Goal: Task Accomplishment & Management: Complete application form

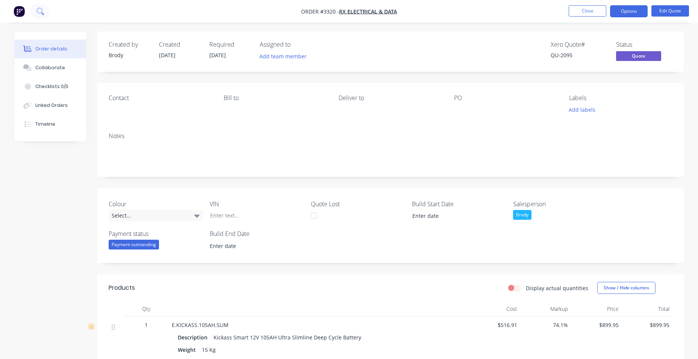
click at [37, 12] on icon at bounding box center [39, 11] width 7 height 7
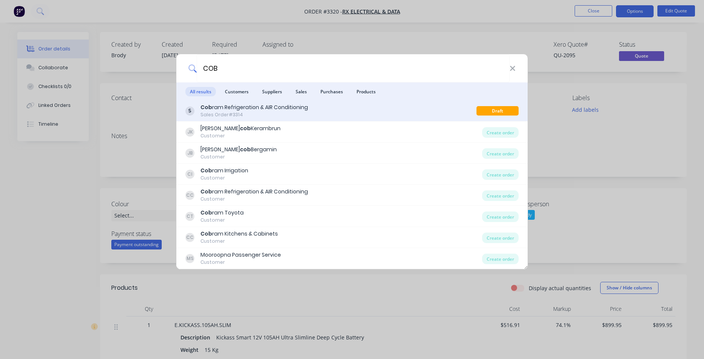
type input "COB"
click at [329, 105] on div "Cob ram Refrigeration & AIR Conditioning Sales Order #3314" at bounding box center [330, 110] width 291 height 15
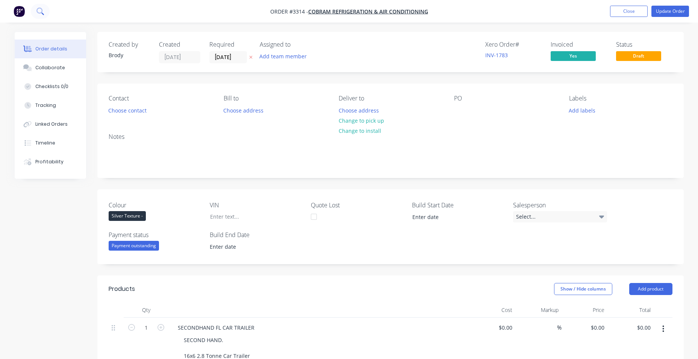
click at [42, 11] on icon at bounding box center [39, 11] width 6 height 6
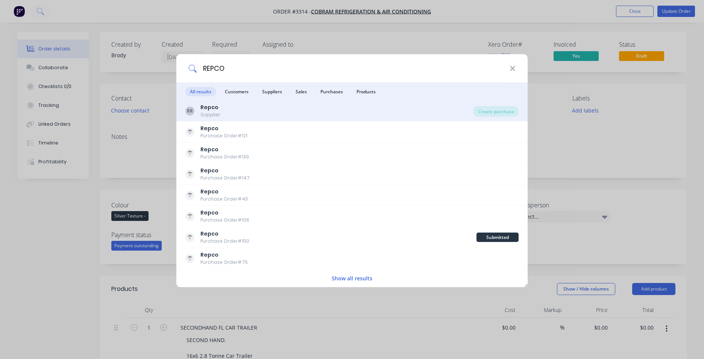
type input "REPCO"
click at [252, 111] on div "RR Repco Supplier" at bounding box center [329, 110] width 288 height 15
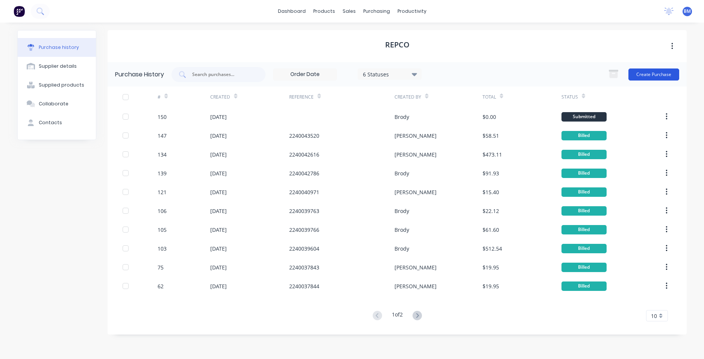
click at [644, 77] on button "Create Purchase" at bounding box center [653, 74] width 51 height 12
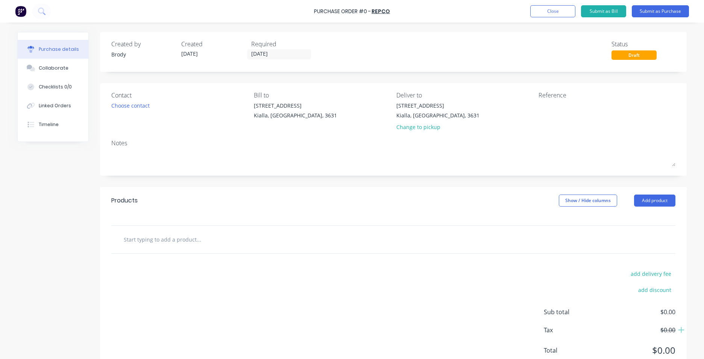
click at [170, 242] on input "text" at bounding box center [198, 239] width 150 height 15
type input "MAXI FUES FOR EAP CAR"
click at [665, 13] on button "Submit as Purchase" at bounding box center [660, 11] width 57 height 12
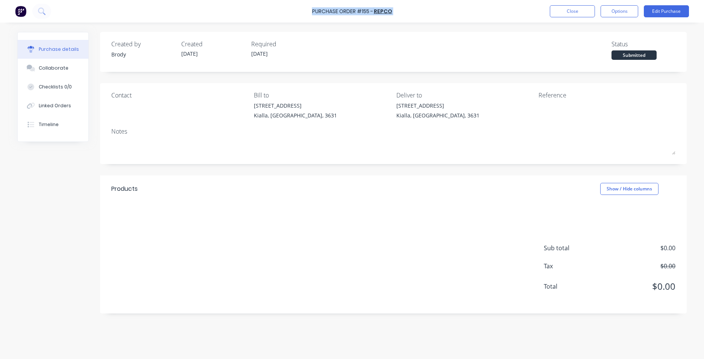
click at [312, 13] on div "Purchase Order #155 - Repco Close Options Edit Purchase" at bounding box center [352, 11] width 704 height 23
copy div "Purchase Order #155 - Repco Close Options Edit Purchase"
click at [357, 7] on div "Purchase Order #155 - Repco Close Options Edit Purchase" at bounding box center [352, 11] width 704 height 23
drag, startPoint x: 312, startPoint y: 10, endPoint x: 392, endPoint y: 10, distance: 79.7
click at [392, 10] on div "Purchase Order #155 - Repco" at bounding box center [352, 12] width 80 height 8
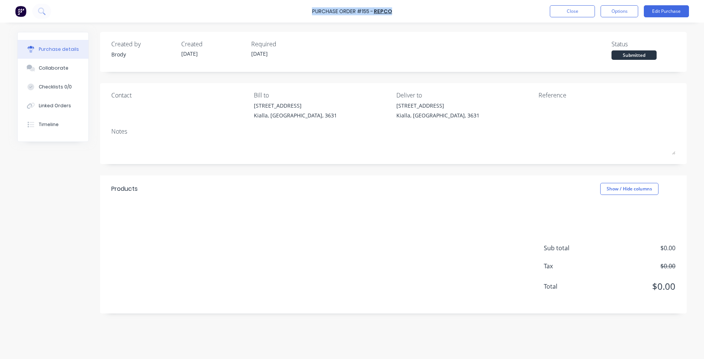
drag, startPoint x: 392, startPoint y: 10, endPoint x: 358, endPoint y: 11, distance: 33.9
copy div "Purchase Order #155 - Repco"
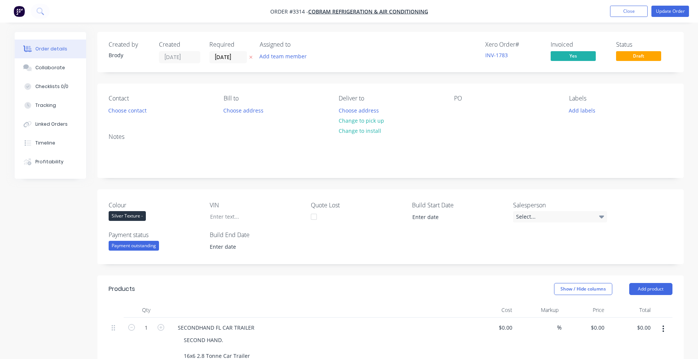
click at [658, 5] on nav "Order #3314 - Cobram Refrigeration & AIR Conditioning Add product Close Update …" at bounding box center [349, 11] width 698 height 23
click at [660, 9] on button "Update Order" at bounding box center [671, 11] width 38 height 11
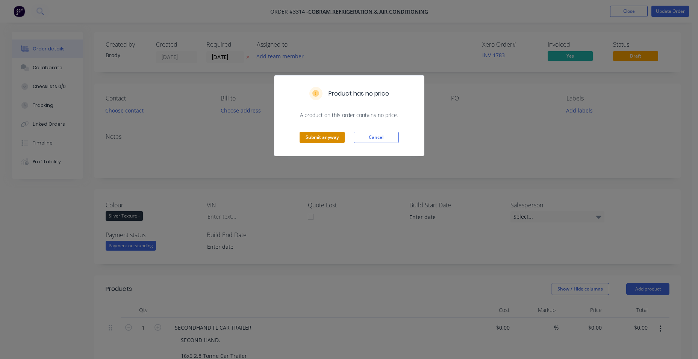
click at [324, 139] on button "Submit anyway" at bounding box center [322, 137] width 45 height 11
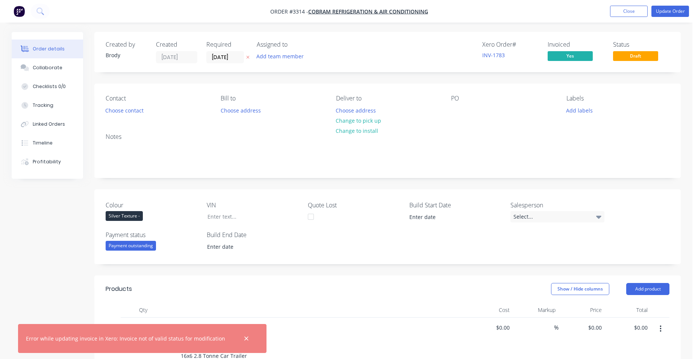
click at [234, 335] on div at bounding box center [246, 338] width 24 height 18
click at [244, 338] on icon "button" at bounding box center [246, 338] width 5 height 7
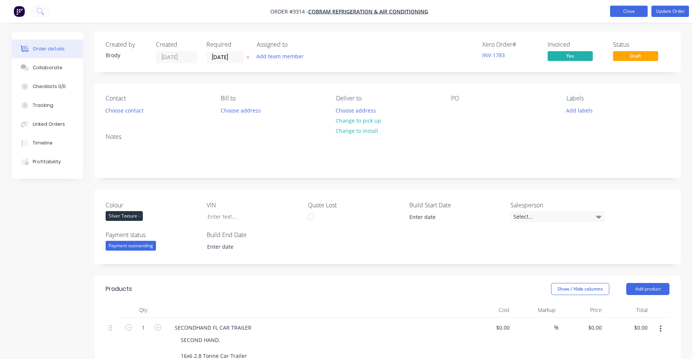
click at [625, 16] on button "Close" at bounding box center [629, 11] width 38 height 11
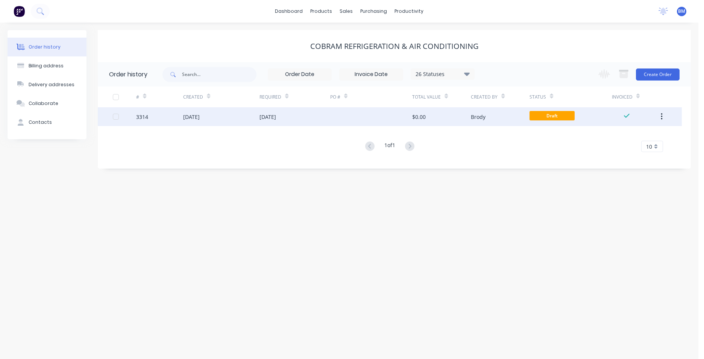
click at [322, 114] on div "[DATE]" at bounding box center [294, 116] width 70 height 19
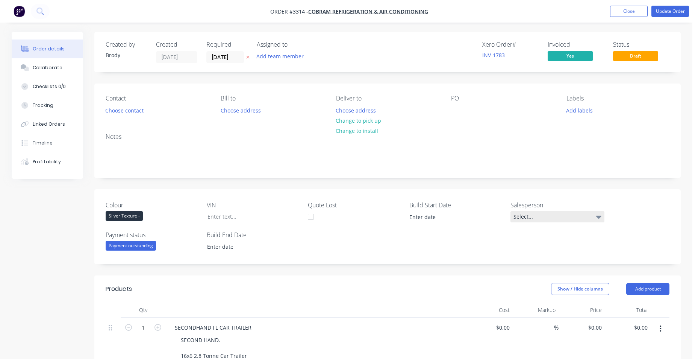
click at [561, 218] on div "Select..." at bounding box center [558, 216] width 94 height 11
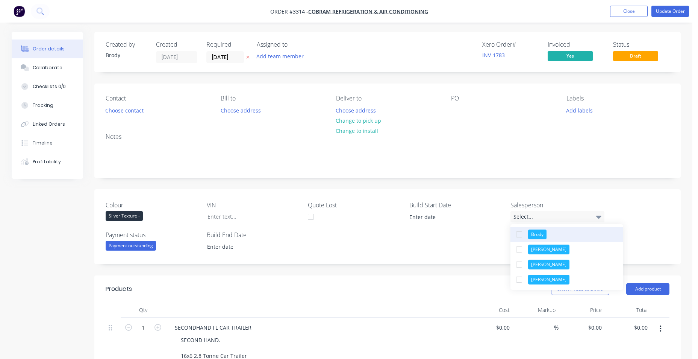
click at [553, 237] on button "Brody" at bounding box center [567, 234] width 113 height 15
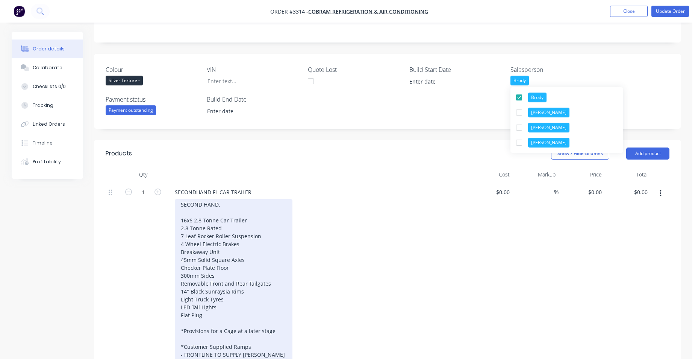
scroll to position [188, 0]
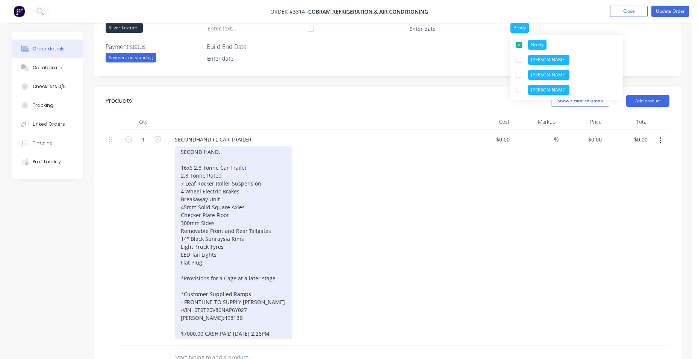
drag, startPoint x: 197, startPoint y: 174, endPoint x: 193, endPoint y: 170, distance: 5.3
click at [196, 174] on div "SECOND HAND. 16x6 2.8 Tonne Car Trailer 2.8 Tonne Rated 7 Leaf Rocker Roller Su…" at bounding box center [234, 242] width 118 height 193
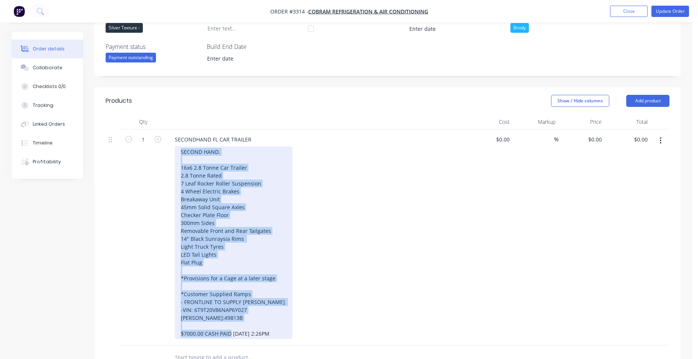
drag, startPoint x: 176, startPoint y: 152, endPoint x: 279, endPoint y: 338, distance: 212.6
click at [279, 338] on div "SECOND HAND. 16x6 2.8 Tonne Car Trailer 2.8 Tonne Rated 7 Leaf Rocker Roller Su…" at bounding box center [234, 242] width 118 height 193
copy div "SECOND HAND. 16x6 2.8 Tonne Car Trailer 2.8 Tonne Rated 7 Leaf Rocker Roller Su…"
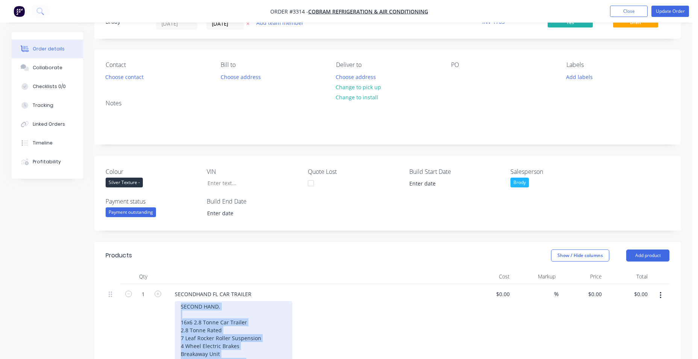
scroll to position [0, 0]
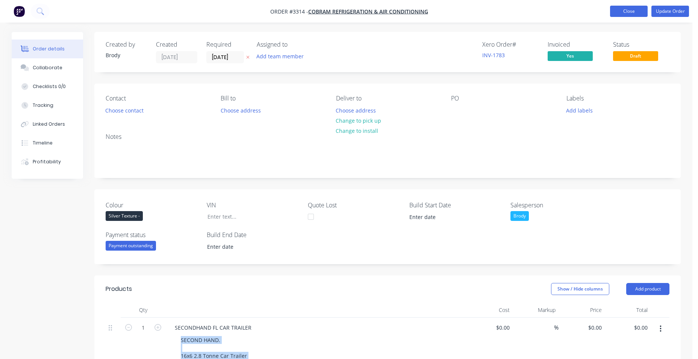
drag, startPoint x: 638, startPoint y: 12, endPoint x: 639, endPoint y: 24, distance: 12.1
click at [638, 12] on button "Close" at bounding box center [629, 11] width 38 height 11
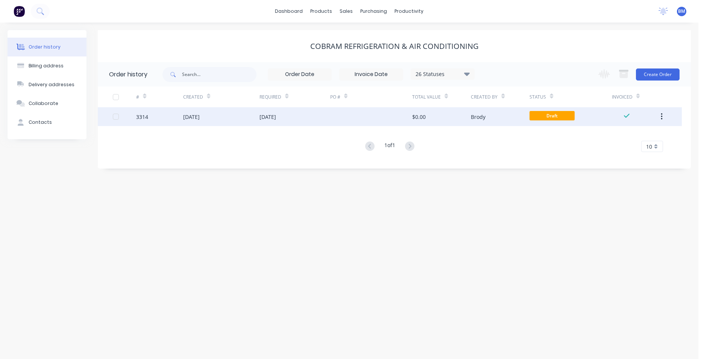
click at [664, 116] on button "button" at bounding box center [662, 117] width 18 height 14
click at [626, 136] on div "Archive" at bounding box center [635, 136] width 58 height 11
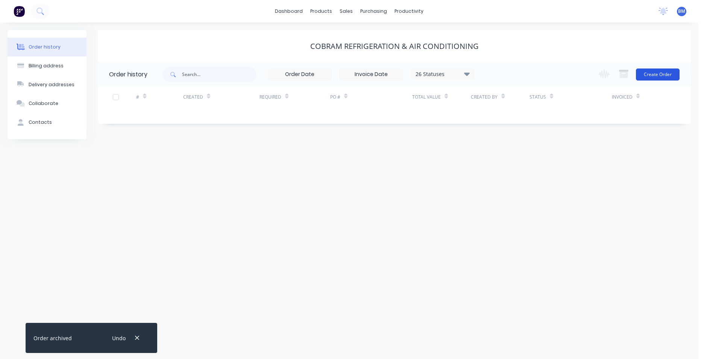
click at [646, 72] on button "Create Order" at bounding box center [658, 74] width 44 height 12
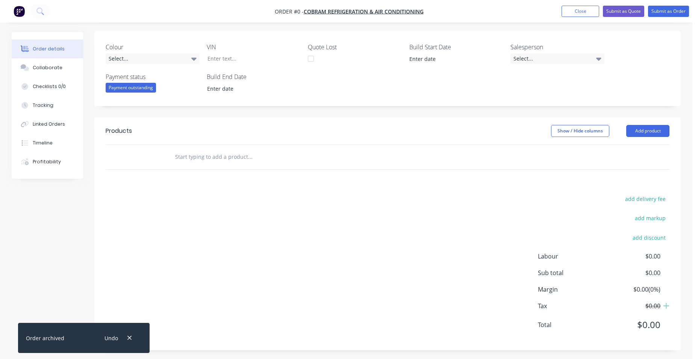
scroll to position [161, 0]
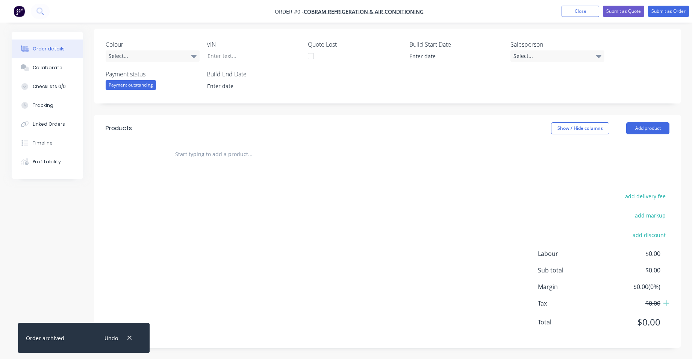
click at [208, 149] on input "text" at bounding box center [250, 154] width 150 height 15
click at [632, 128] on button "Add product" at bounding box center [647, 128] width 43 height 12
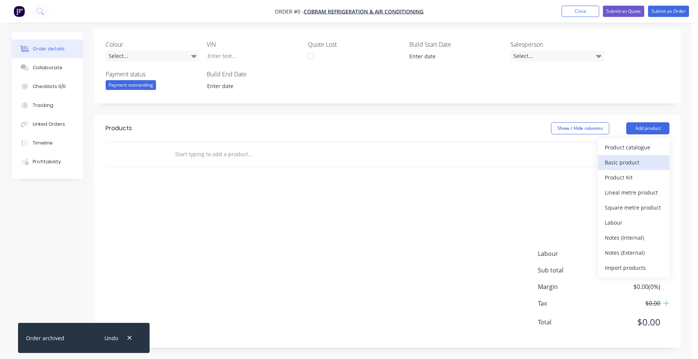
click at [614, 167] on div "Basic product" at bounding box center [634, 162] width 58 height 11
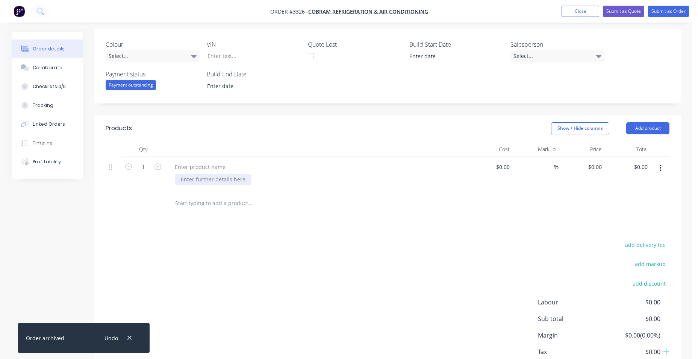
click at [212, 178] on div at bounding box center [213, 179] width 77 height 11
paste div
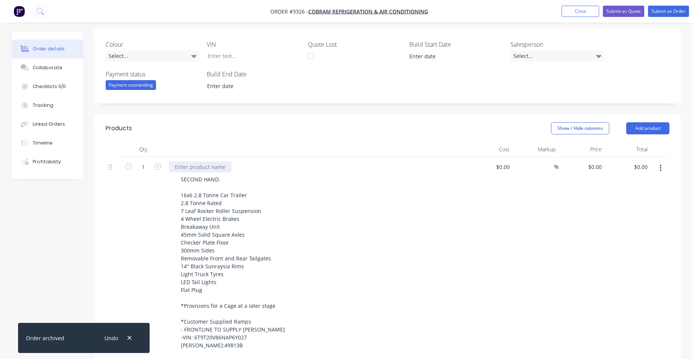
click at [217, 167] on div at bounding box center [200, 166] width 63 height 11
click at [239, 118] on header "Products Show / Hide columns Add product" at bounding box center [387, 128] width 587 height 27
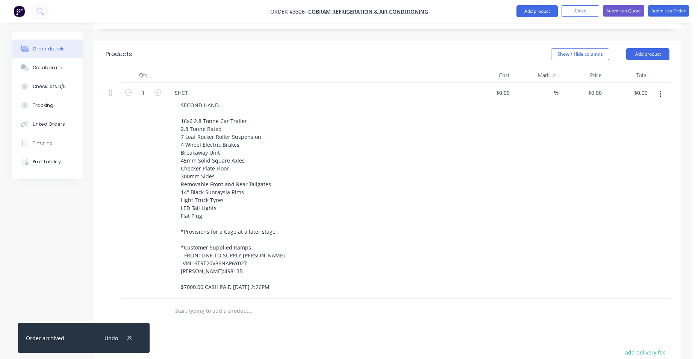
scroll to position [127, 0]
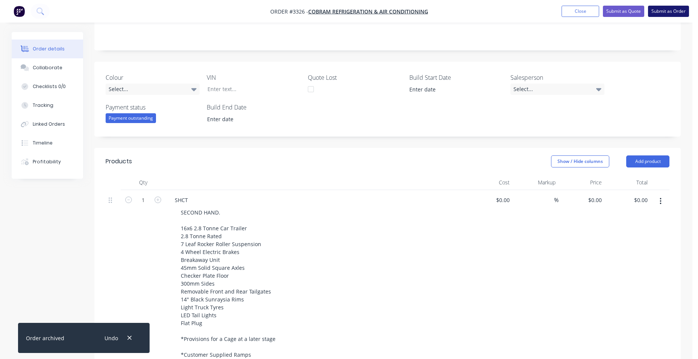
click at [659, 8] on button "Submit as Order" at bounding box center [668, 11] width 41 height 11
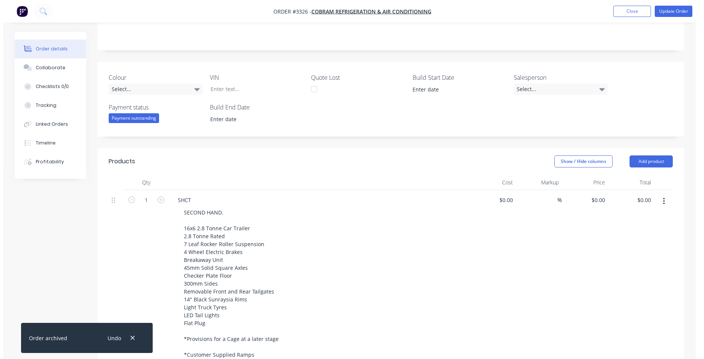
scroll to position [0, 0]
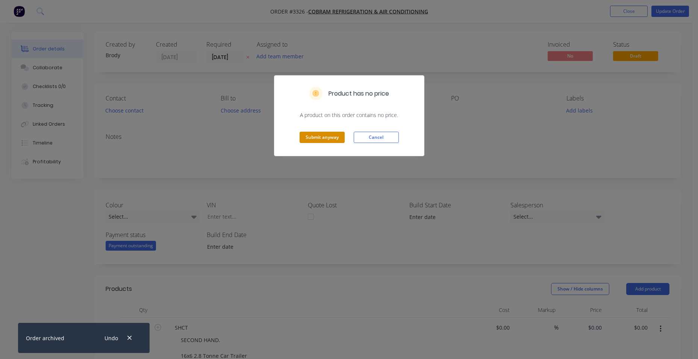
click at [335, 137] on button "Submit anyway" at bounding box center [322, 137] width 45 height 11
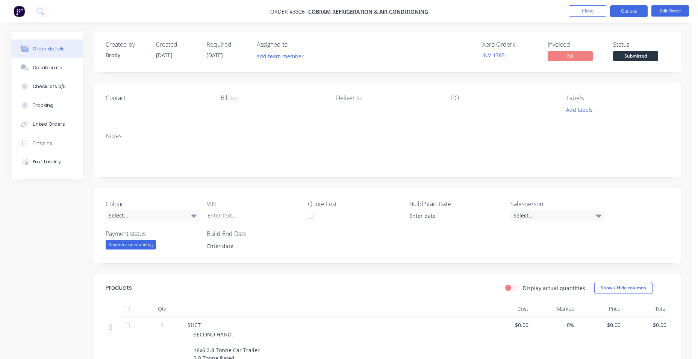
click at [632, 15] on button "Options" at bounding box center [629, 11] width 38 height 12
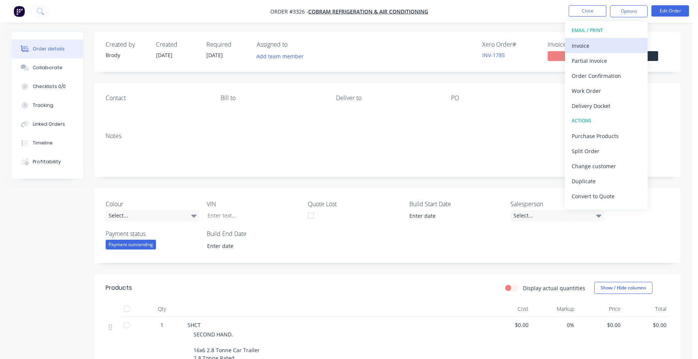
click at [614, 49] on div "Invoice" at bounding box center [606, 45] width 69 height 11
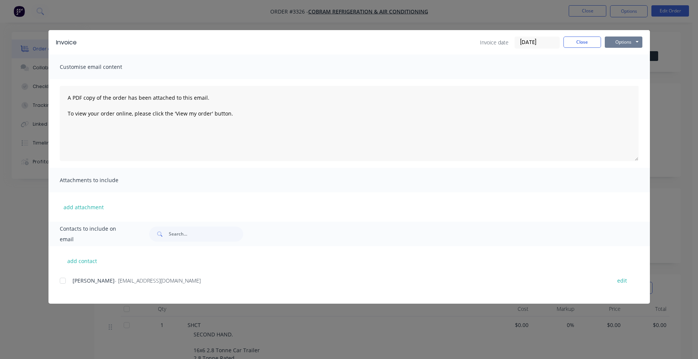
click at [617, 41] on button "Options" at bounding box center [624, 41] width 38 height 11
click at [628, 83] on button "Email" at bounding box center [629, 80] width 48 height 12
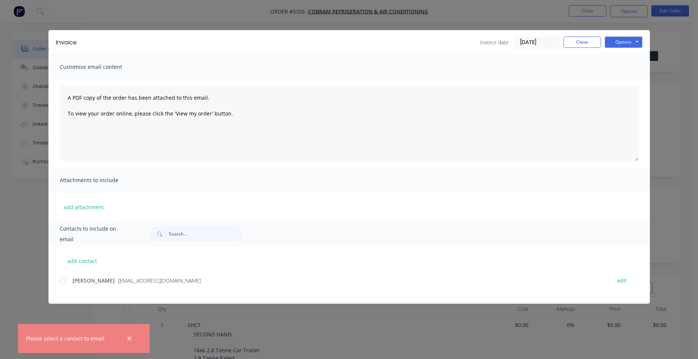
drag, startPoint x: 66, startPoint y: 280, endPoint x: 111, endPoint y: 275, distance: 45.8
click at [67, 280] on div at bounding box center [62, 280] width 15 height 15
click at [626, 38] on button "Options" at bounding box center [624, 41] width 38 height 11
click at [625, 80] on button "Email" at bounding box center [629, 80] width 48 height 12
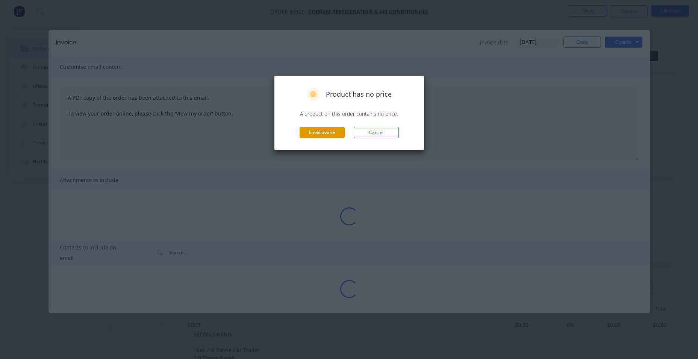
click at [340, 130] on button "Email invoice" at bounding box center [322, 132] width 45 height 11
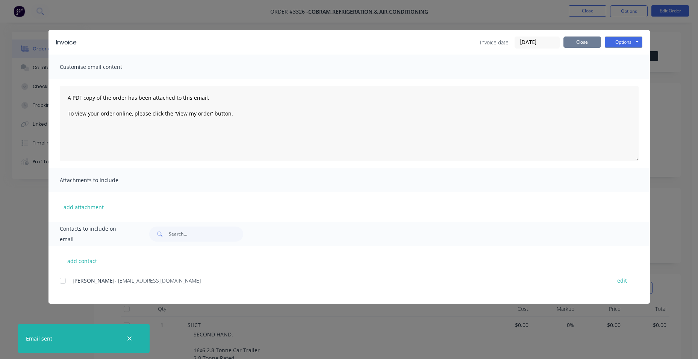
click at [574, 40] on button "Close" at bounding box center [583, 41] width 38 height 11
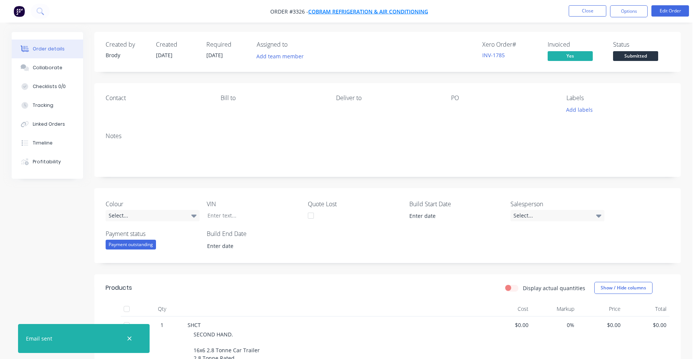
click at [312, 13] on span "Cobram Refrigeration & AIR Conditioning" at bounding box center [368, 11] width 120 height 7
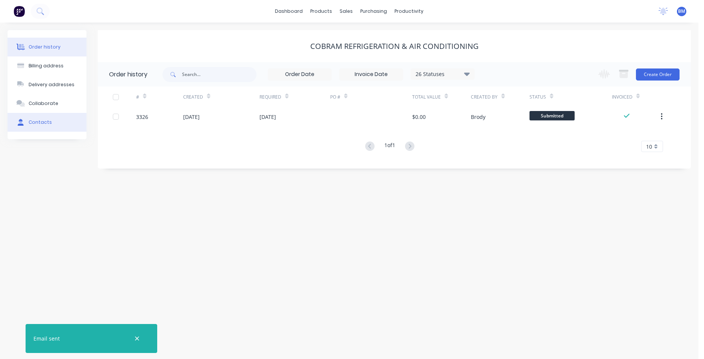
click at [41, 120] on div "Contacts" at bounding box center [40, 122] width 23 height 7
select select "AU"
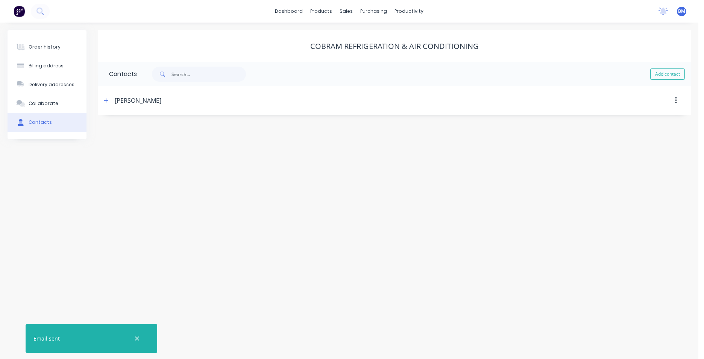
click at [135, 97] on div "[PERSON_NAME]" at bounding box center [138, 100] width 47 height 9
click at [108, 99] on icon "button" at bounding box center [106, 100] width 5 height 5
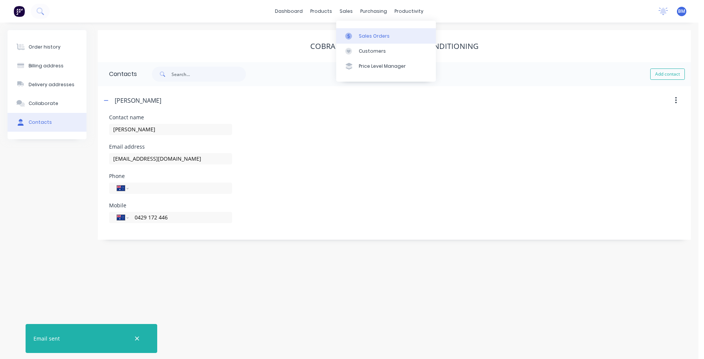
click at [355, 36] on div at bounding box center [350, 36] width 11 height 7
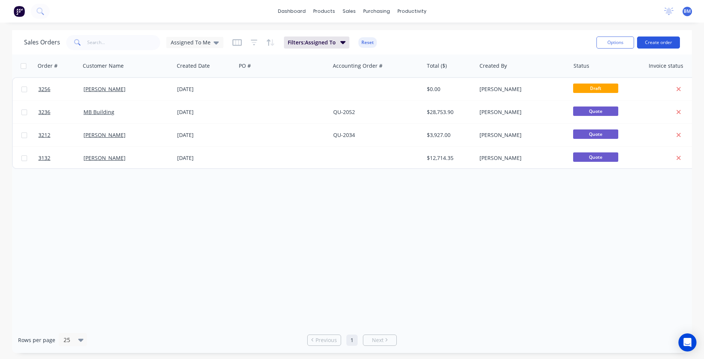
click at [672, 43] on button "Create order" at bounding box center [658, 42] width 43 height 12
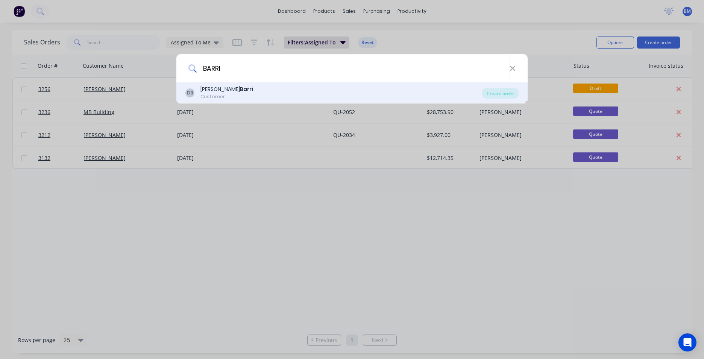
type input "BARRI"
click at [253, 94] on div "DB Damien Barri Customer" at bounding box center [333, 92] width 297 height 15
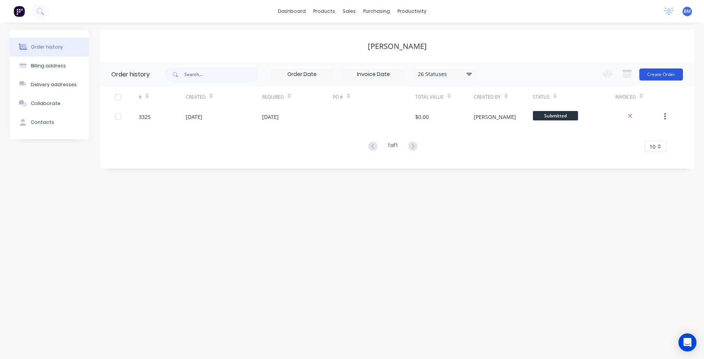
click at [664, 73] on button "Create Order" at bounding box center [661, 74] width 44 height 12
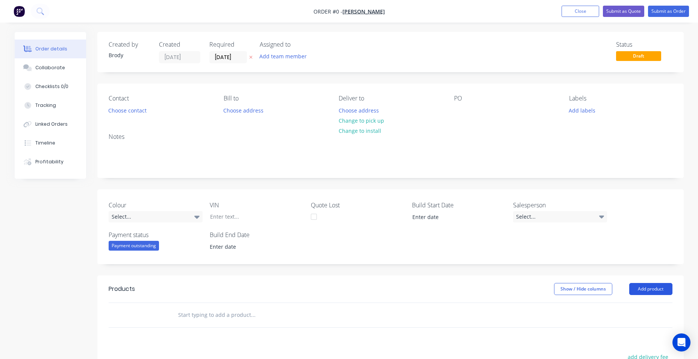
click at [647, 292] on button "Add product" at bounding box center [650, 289] width 43 height 12
click at [650, 325] on div "Basic product" at bounding box center [637, 322] width 58 height 11
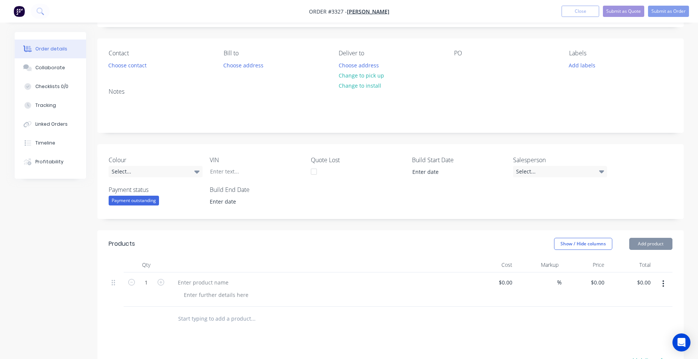
scroll to position [150, 0]
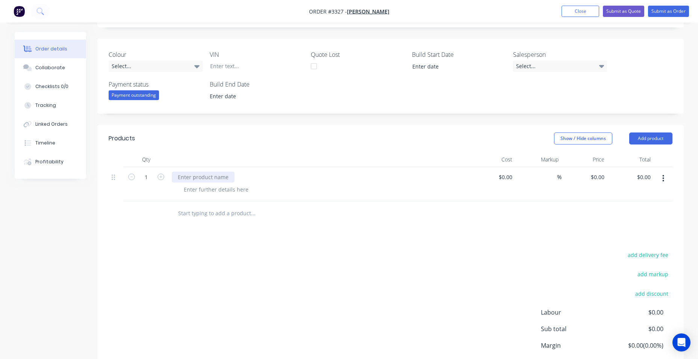
click at [214, 177] on div at bounding box center [203, 176] width 63 height 11
click at [210, 188] on div at bounding box center [216, 189] width 77 height 11
click at [209, 178] on div at bounding box center [203, 176] width 63 height 11
click at [209, 176] on div at bounding box center [203, 176] width 63 height 11
click at [212, 187] on div at bounding box center [216, 189] width 77 height 11
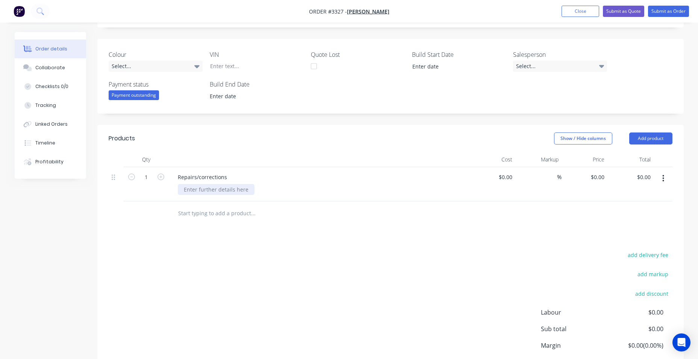
scroll to position [209, 0]
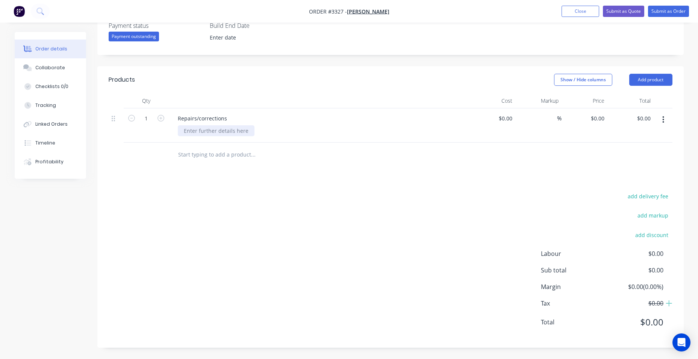
click at [197, 134] on div at bounding box center [216, 130] width 77 height 11
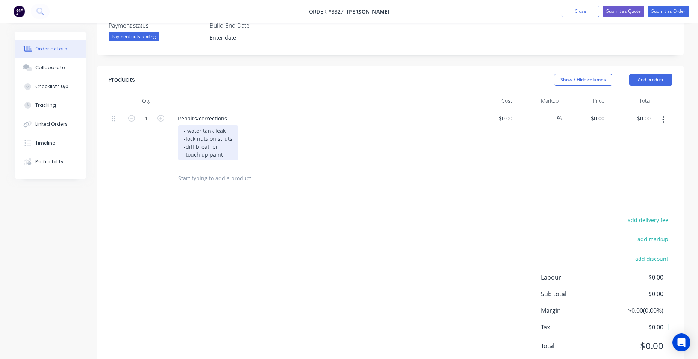
click at [223, 153] on div "- water tank leak -lock nuts on struts -diff breather -touch up paint" at bounding box center [208, 142] width 61 height 35
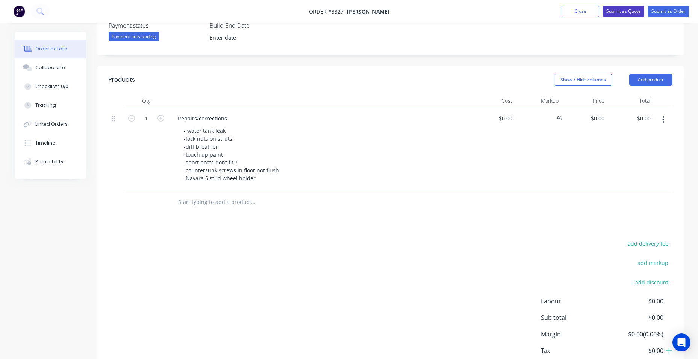
click at [621, 12] on button "Submit as Quote" at bounding box center [623, 11] width 41 height 11
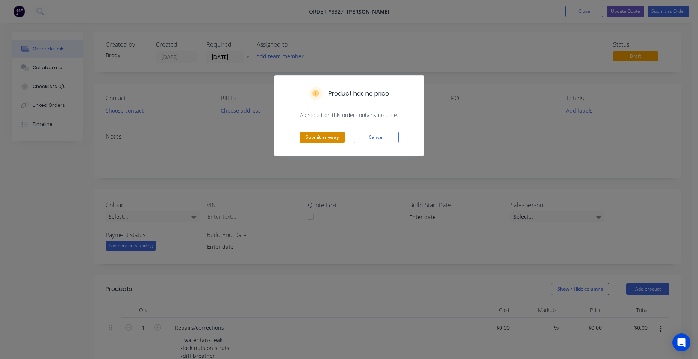
click at [312, 135] on button "Submit anyway" at bounding box center [322, 137] width 45 height 11
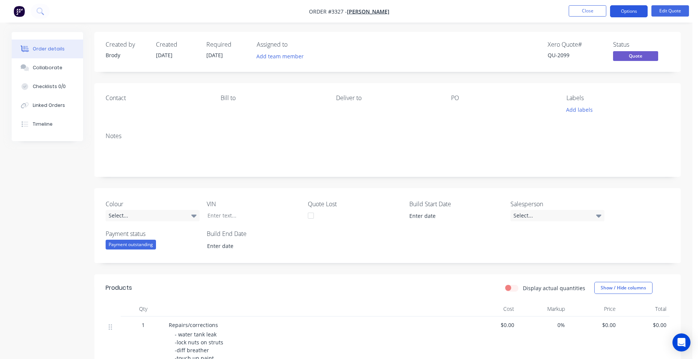
click at [634, 8] on button "Options" at bounding box center [629, 11] width 38 height 12
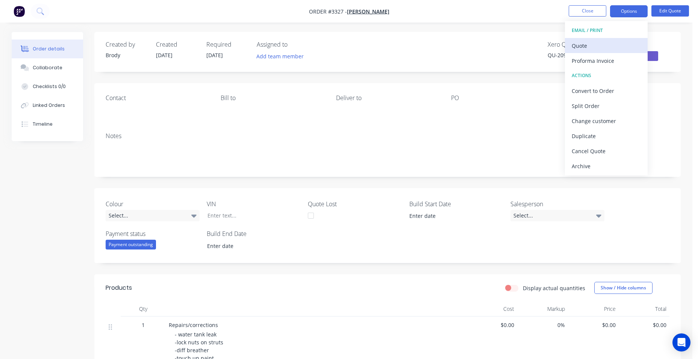
click at [616, 42] on div "Quote" at bounding box center [606, 45] width 69 height 11
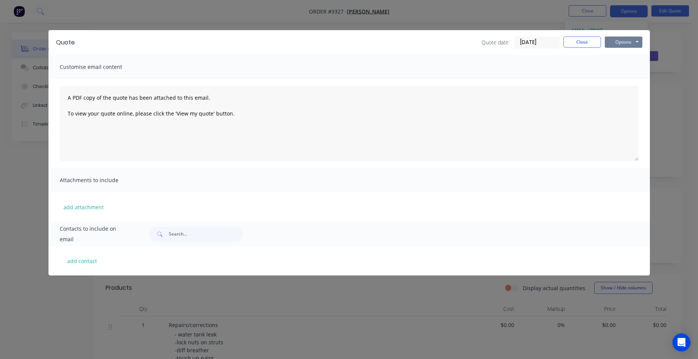
click at [626, 45] on button "Options" at bounding box center [624, 41] width 38 height 11
click at [632, 71] on button "Print" at bounding box center [629, 68] width 48 height 12
drag, startPoint x: 584, startPoint y: 41, endPoint x: 572, endPoint y: 34, distance: 14.1
click at [584, 41] on button "Close" at bounding box center [583, 41] width 38 height 11
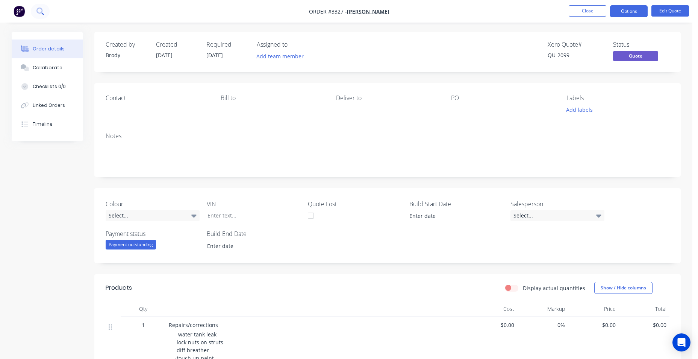
click at [40, 12] on icon at bounding box center [39, 11] width 7 height 7
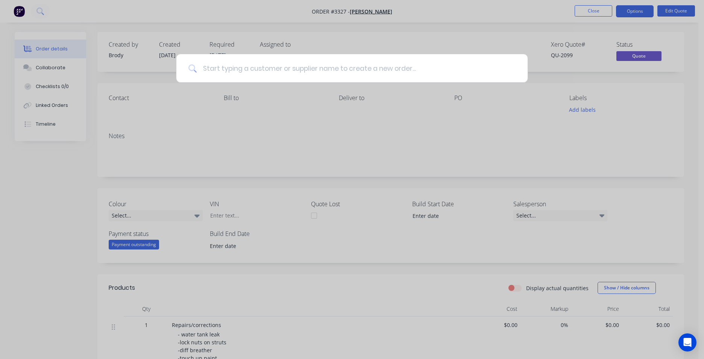
click at [228, 71] on input at bounding box center [356, 68] width 319 height 28
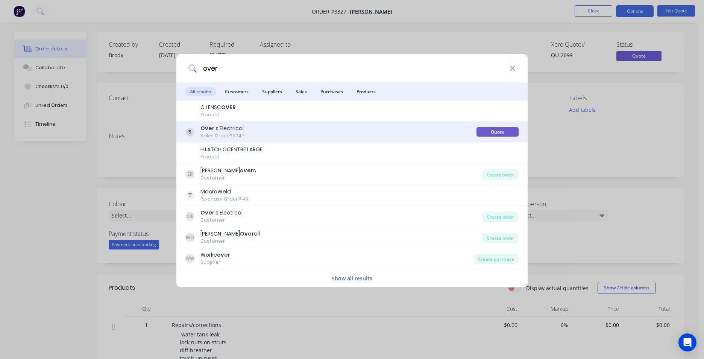
type input "over"
click at [209, 133] on div "Sales Order #3247" at bounding box center [222, 135] width 44 height 7
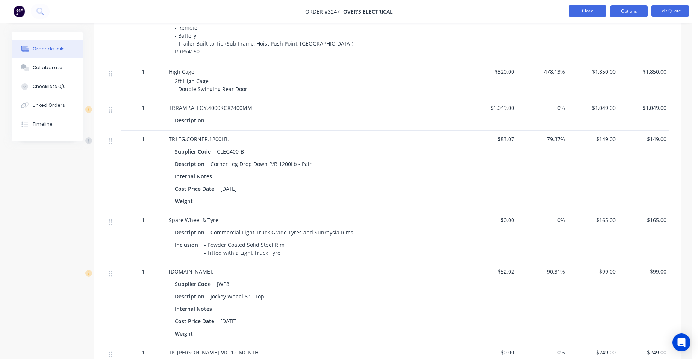
scroll to position [476, 0]
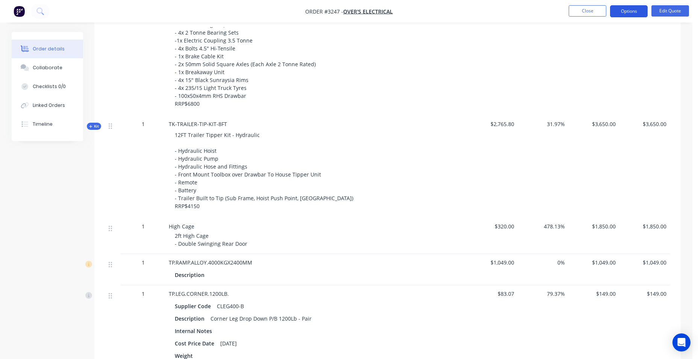
click at [641, 11] on button "Options" at bounding box center [629, 11] width 38 height 12
click at [473, 6] on nav "Order #3247 - Over's Electrical Close Options EMAIL / PRINT Quote Proforma Invo…" at bounding box center [349, 11] width 698 height 23
click at [617, 11] on button "Options" at bounding box center [629, 11] width 38 height 12
click at [619, 10] on button "Options" at bounding box center [629, 11] width 38 height 12
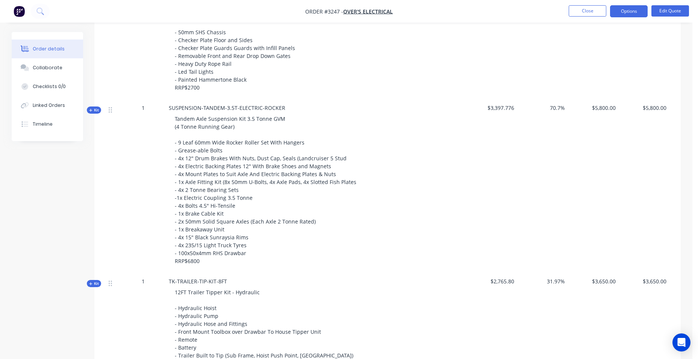
scroll to position [176, 0]
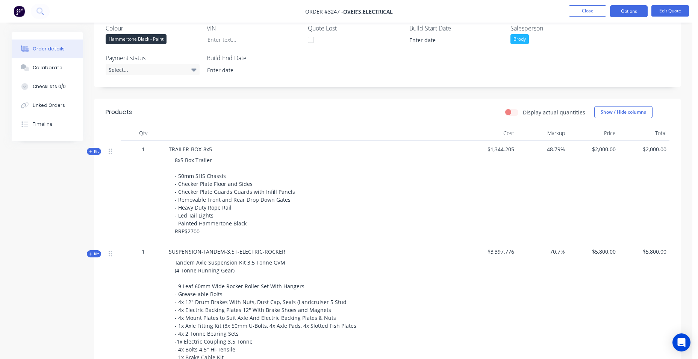
click at [507, 133] on div "Cost" at bounding box center [492, 133] width 51 height 15
click at [605, 113] on button "Show / Hide columns" at bounding box center [624, 112] width 58 height 12
click at [606, 137] on span at bounding box center [607, 136] width 6 height 6
click at [598, 133] on input "Cost" at bounding box center [598, 133] width 0 height 0
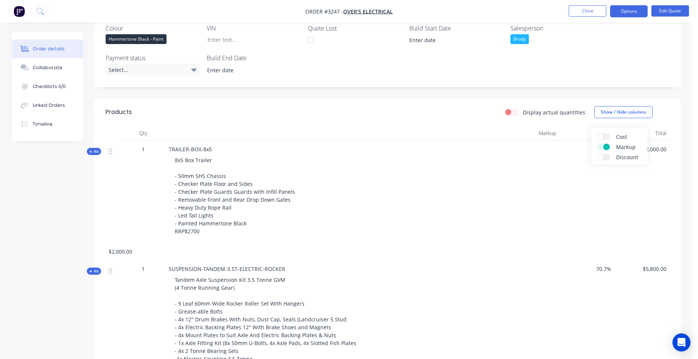
click at [607, 146] on span at bounding box center [607, 147] width 6 height 6
click at [598, 144] on input "Markup" at bounding box center [598, 144] width 0 height 0
click at [531, 133] on div at bounding box center [354, 133] width 376 height 15
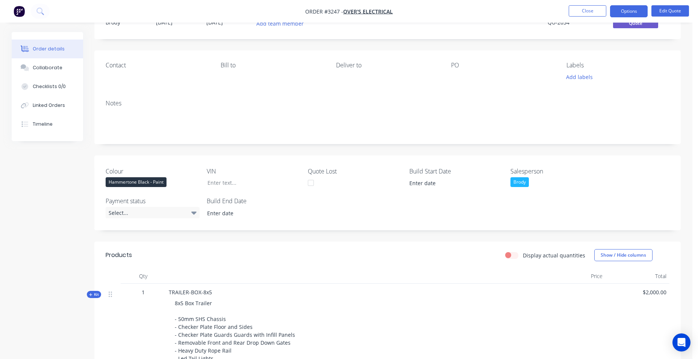
scroll to position [0, 0]
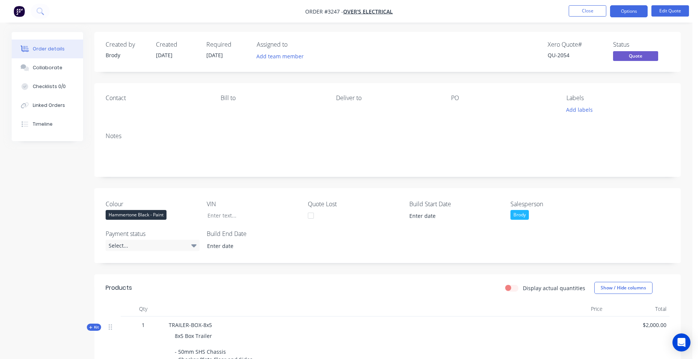
click at [608, 14] on ul "Close Options Edit Quote" at bounding box center [629, 11] width 138 height 12
click at [595, 12] on button "Close" at bounding box center [588, 10] width 38 height 11
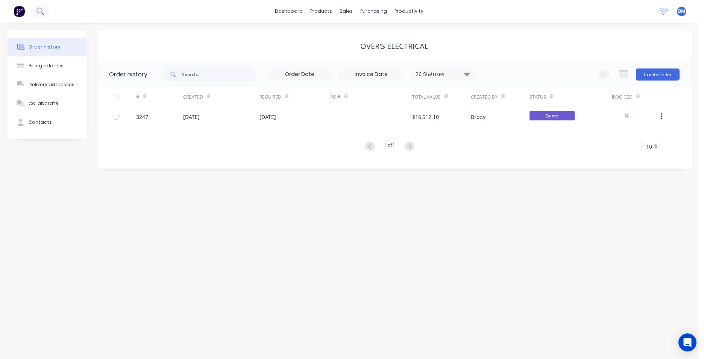
click at [35, 7] on button at bounding box center [40, 11] width 19 height 15
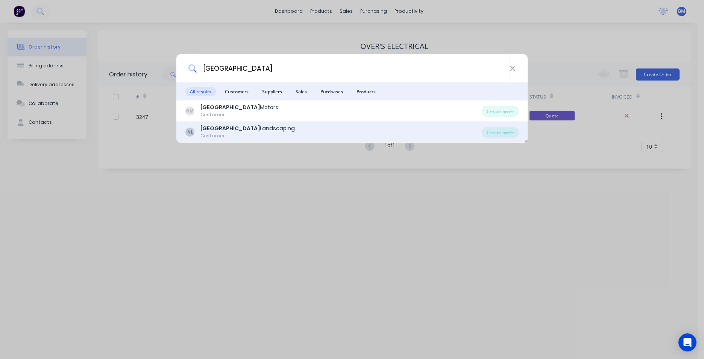
type input "north vic"
click at [275, 130] on div "NL North Vic Landscaping Customer" at bounding box center [333, 131] width 297 height 15
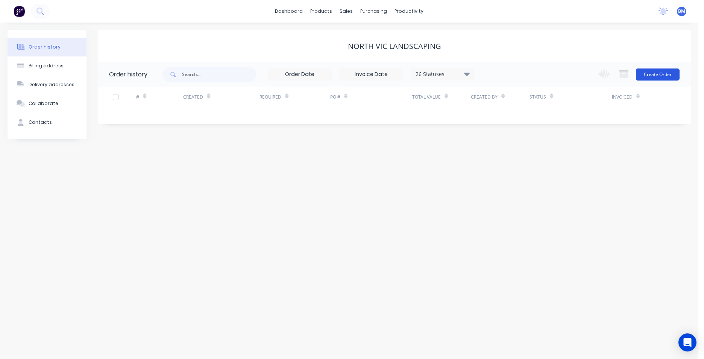
click at [651, 77] on button "Create Order" at bounding box center [658, 74] width 44 height 12
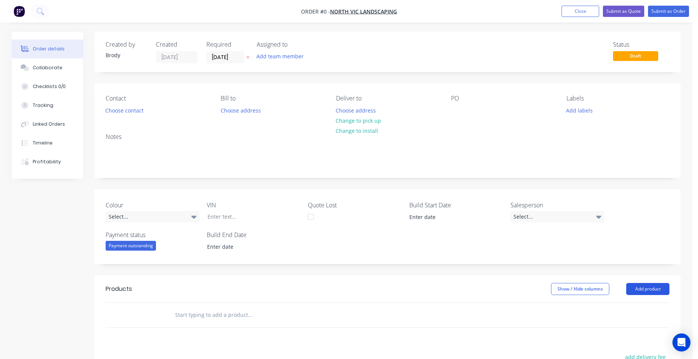
click at [652, 293] on button "Add product" at bounding box center [647, 289] width 43 height 12
click at [644, 319] on div "Basic product" at bounding box center [634, 322] width 58 height 11
click at [634, 288] on button "Add product" at bounding box center [647, 289] width 43 height 12
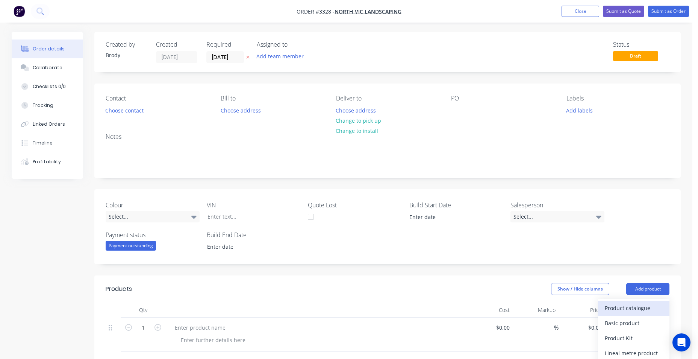
click at [626, 313] on div "Product catalogue" at bounding box center [634, 307] width 58 height 11
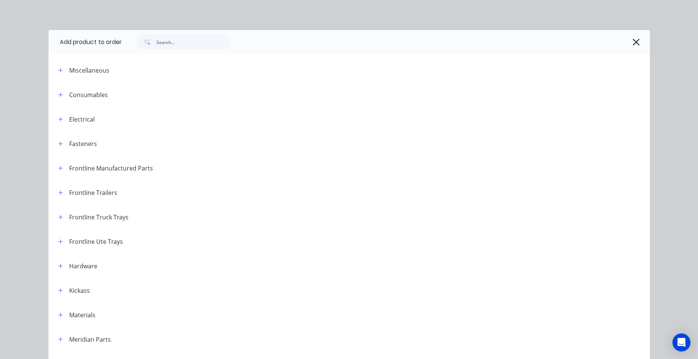
click at [629, 49] on div at bounding box center [382, 42] width 521 height 15
click at [634, 41] on icon "button" at bounding box center [637, 42] width 8 height 11
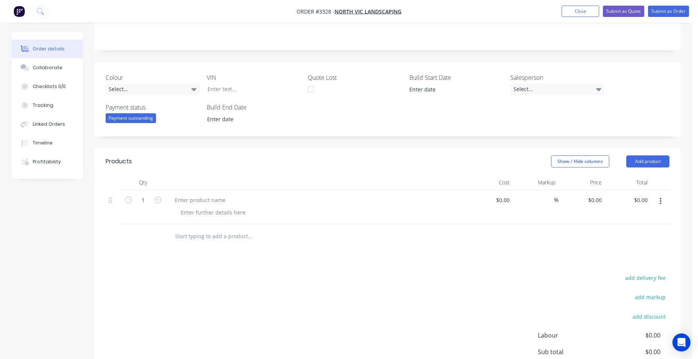
scroll to position [188, 0]
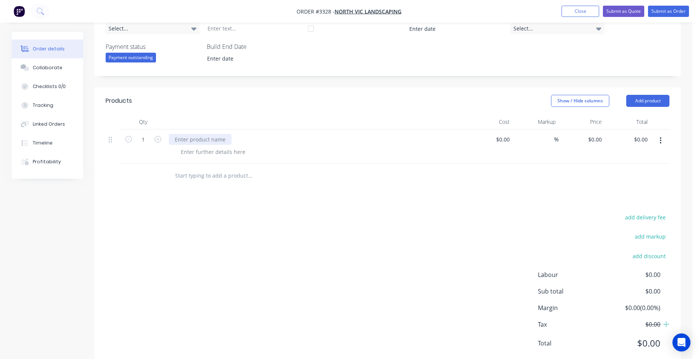
click at [202, 137] on div at bounding box center [200, 139] width 63 height 11
click at [203, 155] on div at bounding box center [213, 151] width 77 height 11
click at [185, 156] on div at bounding box center [213, 151] width 77 height 11
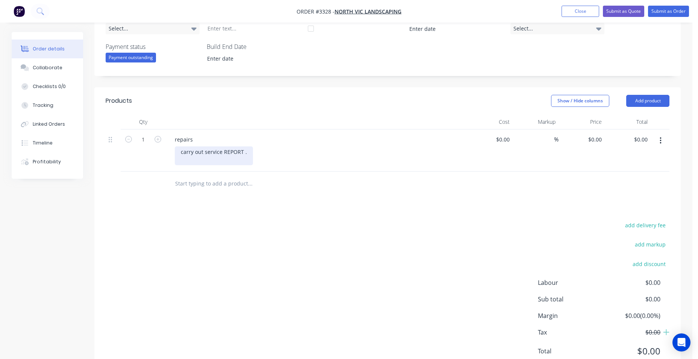
click at [178, 152] on div "carry out service REPORT ." at bounding box center [214, 155] width 78 height 19
click at [247, 156] on div "-carry out service REPORT ." at bounding box center [215, 155] width 80 height 19
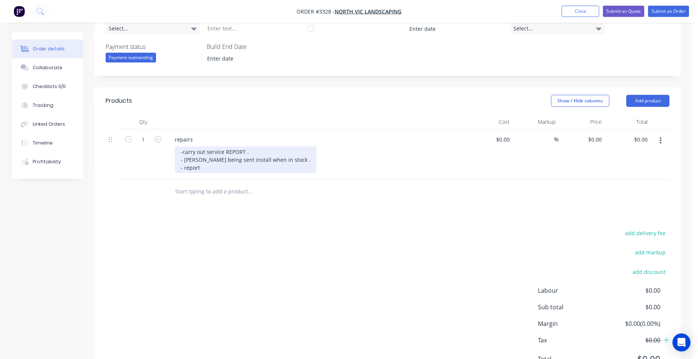
click at [203, 168] on div "-carry out service REPORT . - Axel being sent install when in stock . - report" at bounding box center [246, 159] width 142 height 27
drag, startPoint x: 232, startPoint y: 156, endPoint x: 230, endPoint y: 152, distance: 4.9
click at [276, 159] on div "-carry out service REPORT. - Axel being sent install when in stock. - report" at bounding box center [245, 159] width 140 height 27
drag, startPoint x: 245, startPoint y: 151, endPoint x: 269, endPoint y: 153, distance: 24.1
click at [246, 151] on div "-carry out service REPORT. - Axel being sent install when in stock. - report" at bounding box center [245, 159] width 140 height 27
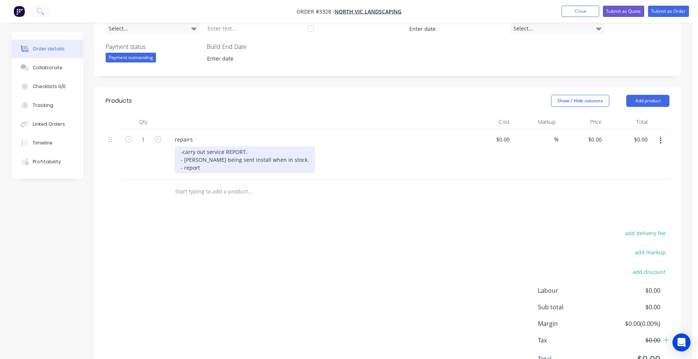
click at [227, 171] on div "-carry out service REPORT. - Axel being sent install when in stock. - report" at bounding box center [245, 159] width 140 height 27
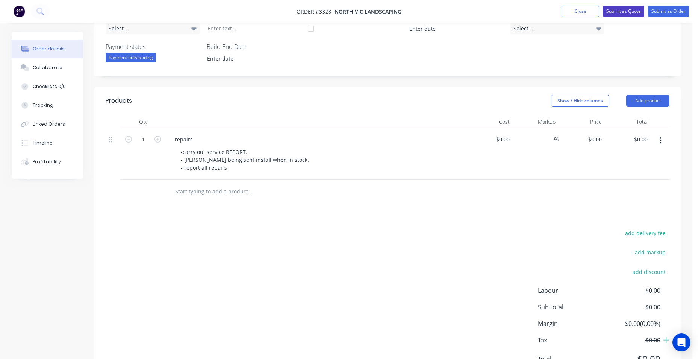
click at [624, 12] on button "Submit as Quote" at bounding box center [623, 11] width 41 height 11
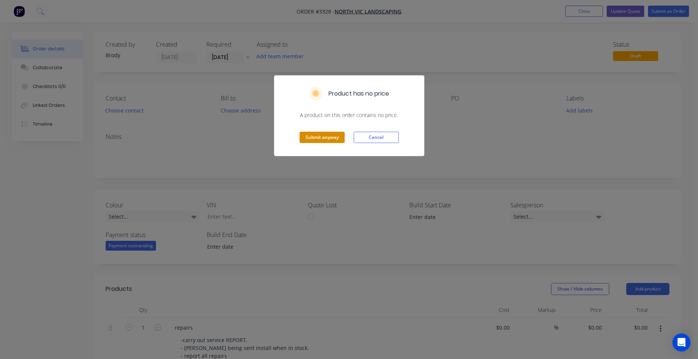
click at [324, 138] on button "Submit anyway" at bounding box center [322, 137] width 45 height 11
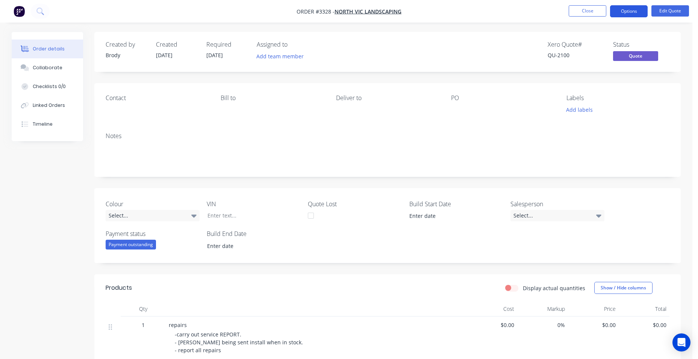
click at [630, 11] on button "Options" at bounding box center [629, 11] width 38 height 12
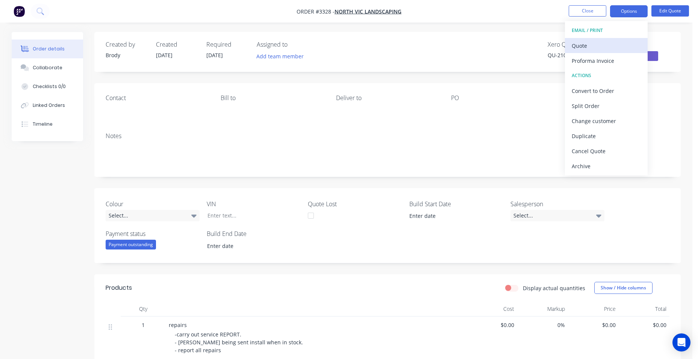
click at [619, 50] on div "Quote" at bounding box center [606, 45] width 69 height 11
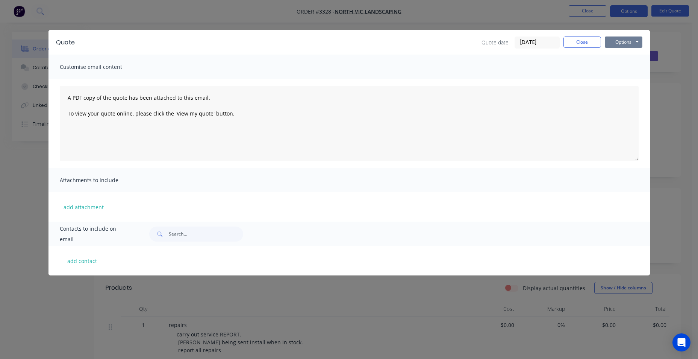
click at [619, 43] on button "Options" at bounding box center [624, 41] width 38 height 11
click at [624, 67] on button "Print" at bounding box center [629, 68] width 48 height 12
